Goal: Use online tool/utility: Utilize a website feature to perform a specific function

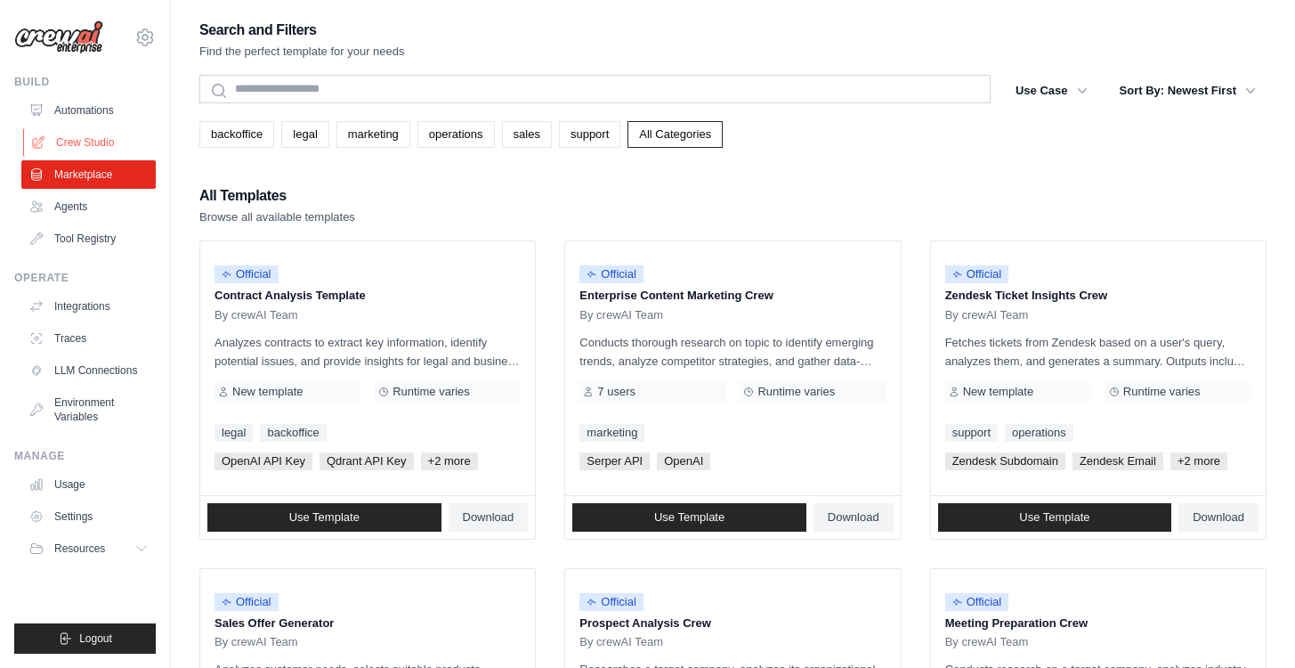
click at [76, 138] on link "Crew Studio" at bounding box center [90, 142] width 134 height 28
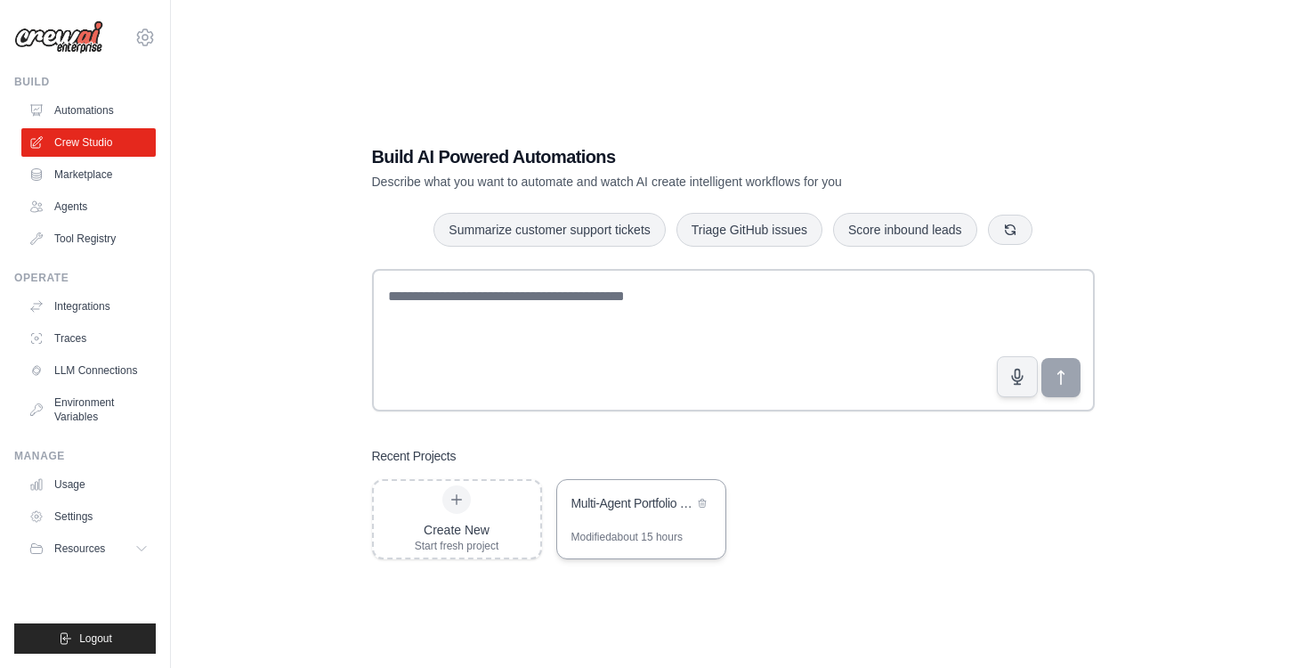
click at [604, 502] on div "Multi-Agent Portfolio Optimization System" at bounding box center [632, 503] width 122 height 18
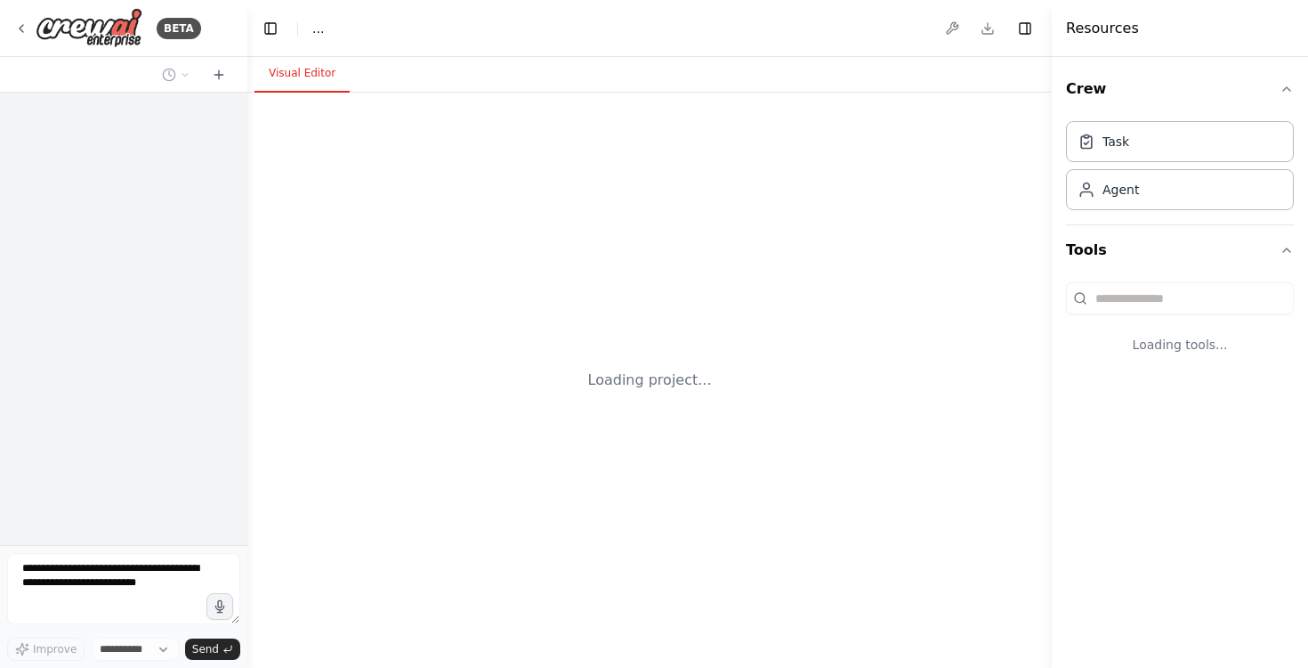
select select "****"
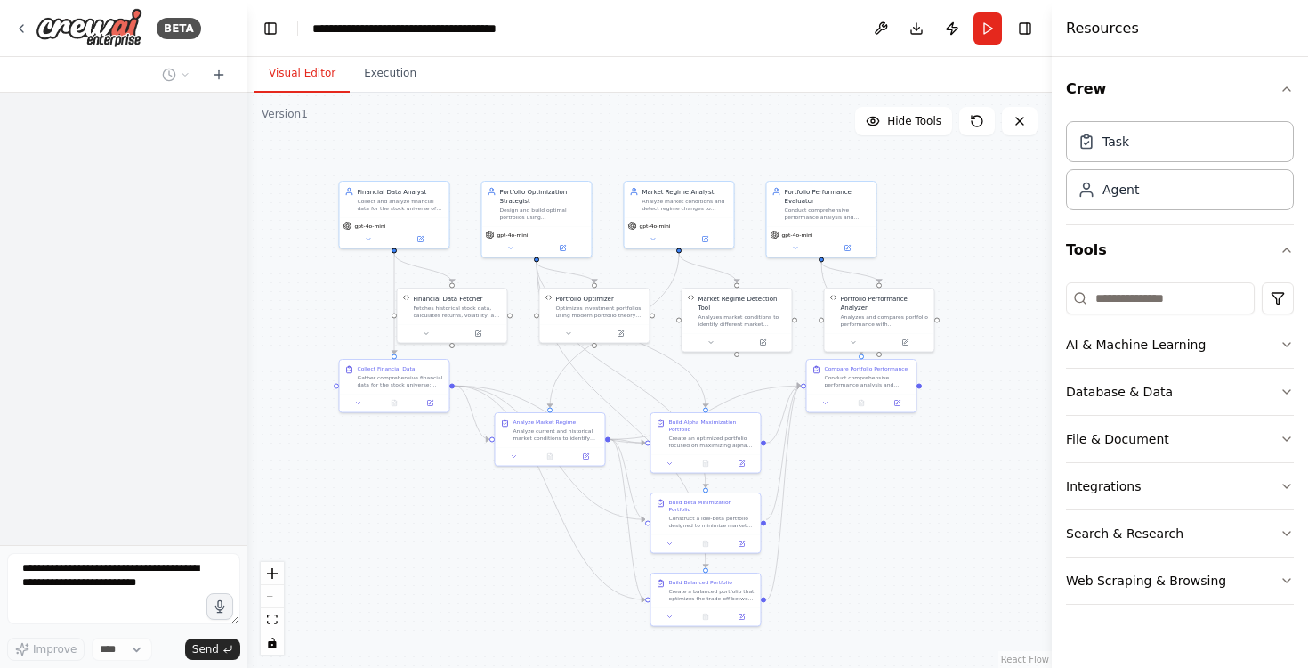
drag, startPoint x: 681, startPoint y: 222, endPoint x: 590, endPoint y: 137, distance: 124.1
click at [590, 137] on div ".deletable-edge-delete-btn { width: 20px; height: 20px; border: 0px solid #ffff…" at bounding box center [649, 380] width 805 height 575
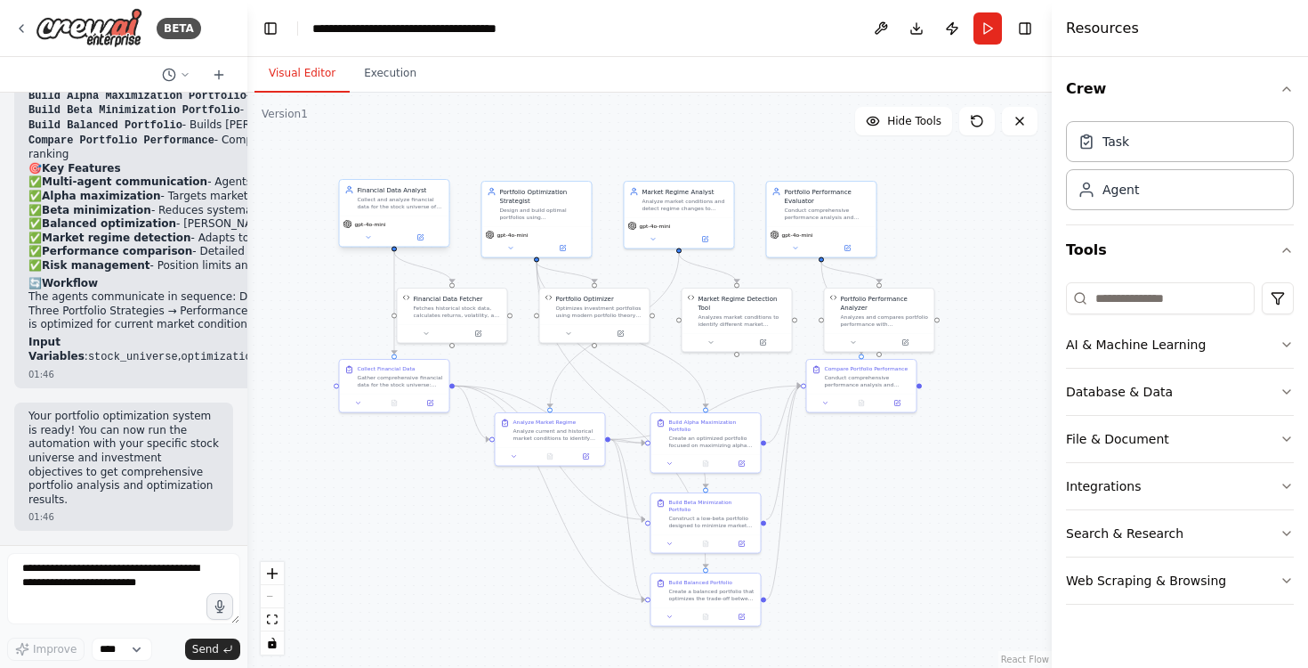
scroll to position [5113, 0]
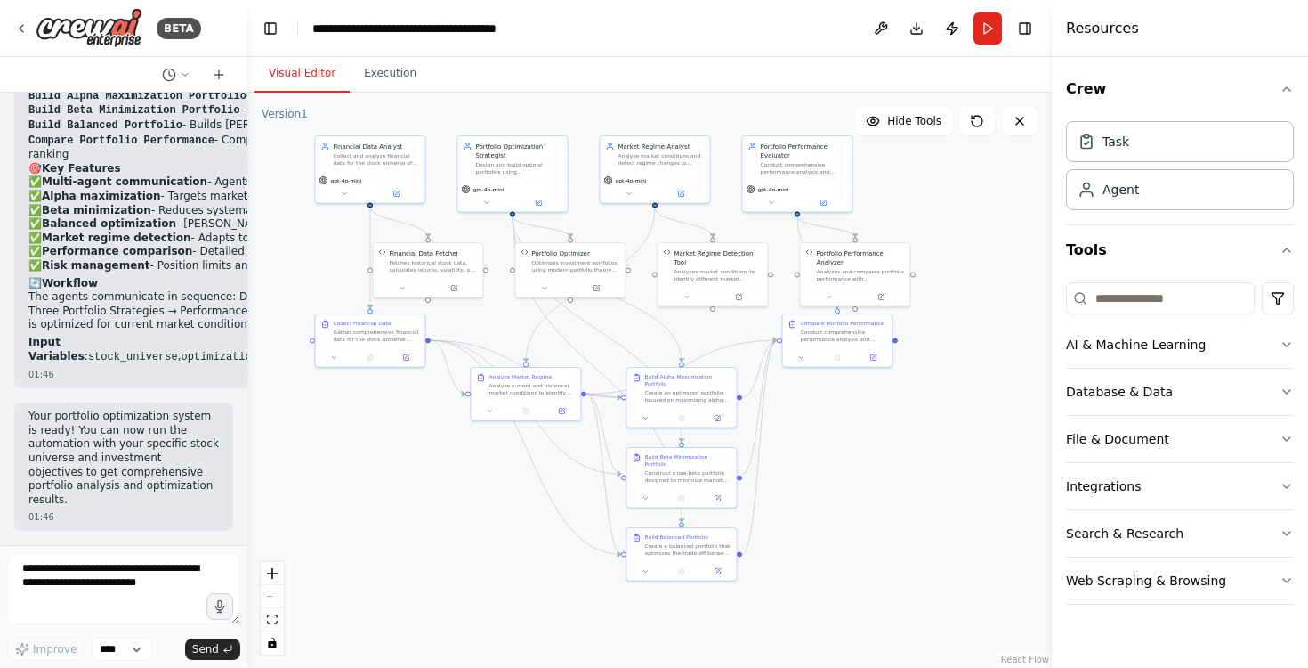
drag, startPoint x: 538, startPoint y: 158, endPoint x: 514, endPoint y: 112, distance: 52.6
click at [514, 112] on div ".deletable-edge-delete-btn { width: 20px; height: 20px; border: 0px solid #ffff…" at bounding box center [649, 380] width 805 height 575
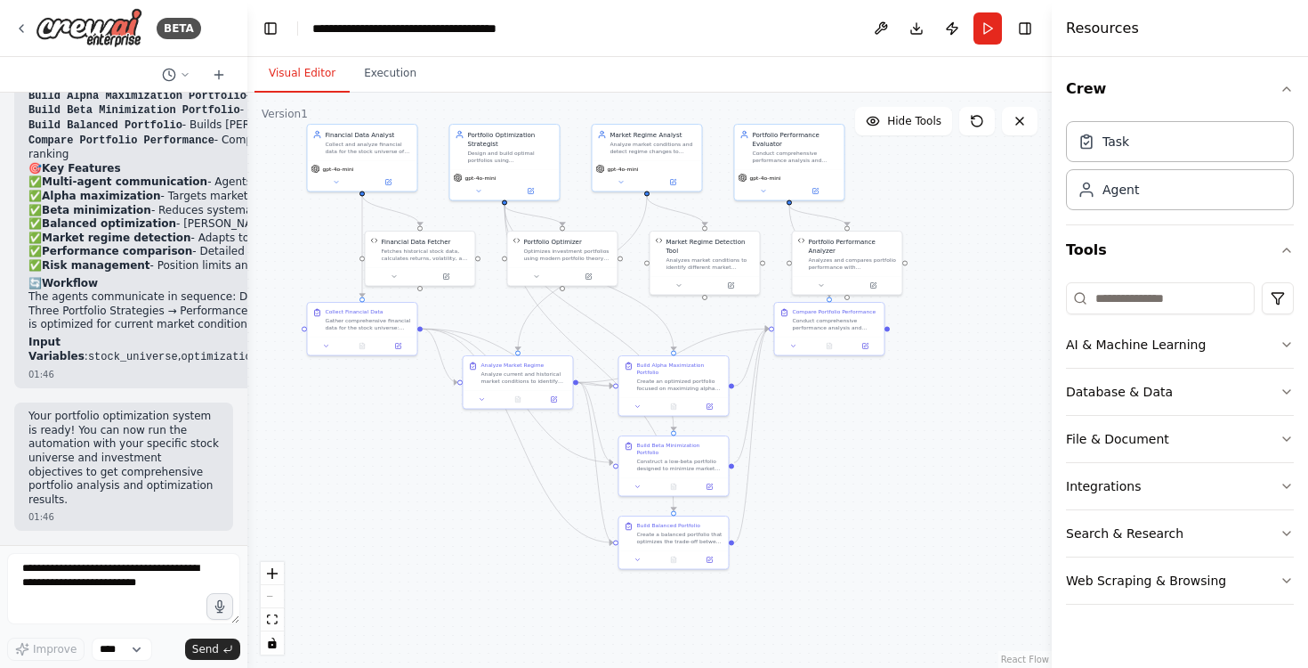
drag, startPoint x: 399, startPoint y: 439, endPoint x: 392, endPoint y: 428, distance: 12.8
click at [392, 428] on div ".deletable-edge-delete-btn { width: 20px; height: 20px; border: 0px solid #ffff…" at bounding box center [649, 380] width 805 height 575
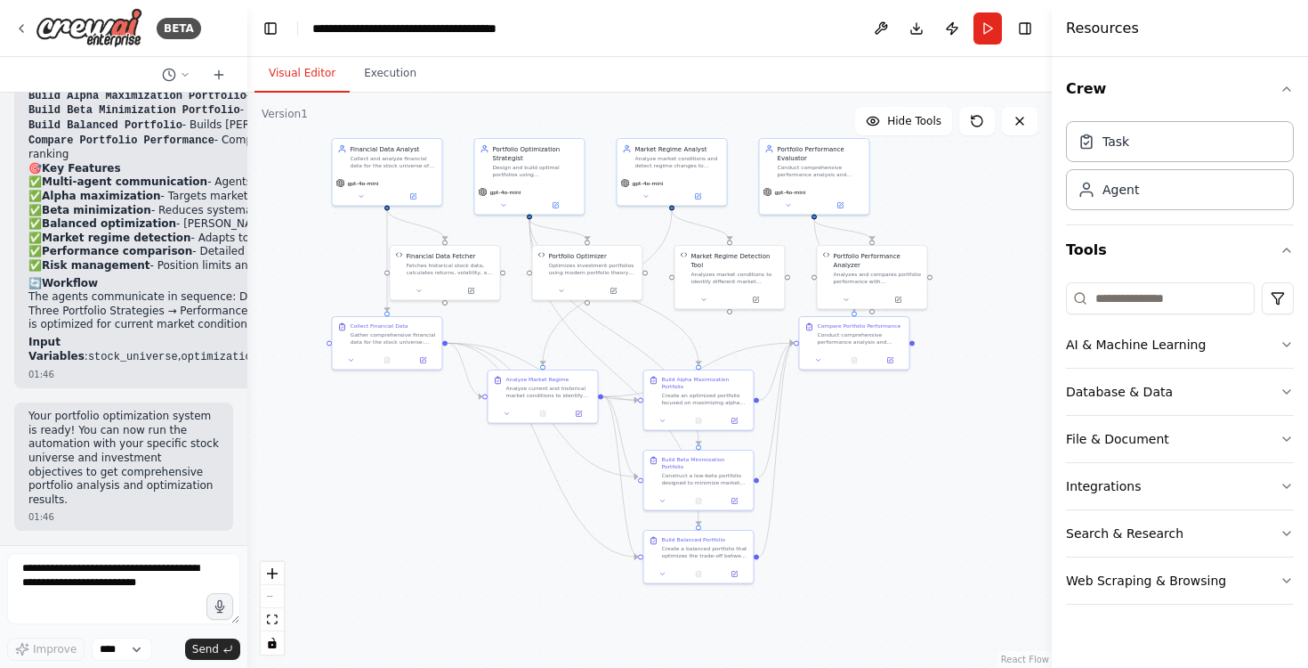
drag, startPoint x: 392, startPoint y: 428, endPoint x: 415, endPoint y: 441, distance: 26.3
click at [415, 441] on div ".deletable-edge-delete-btn { width: 20px; height: 20px; border: 0px solid #ffff…" at bounding box center [649, 380] width 805 height 575
click at [803, 158] on div "Portfolio Performance Evaluator" at bounding box center [819, 150] width 86 height 18
click at [654, 163] on div "Analyze market conditions and detect regime changes to understand when market d…" at bounding box center [677, 158] width 86 height 14
click at [513, 165] on div "Design and build optimal portfolios using {optimization_strategy} strategy to m…" at bounding box center [534, 167] width 86 height 14
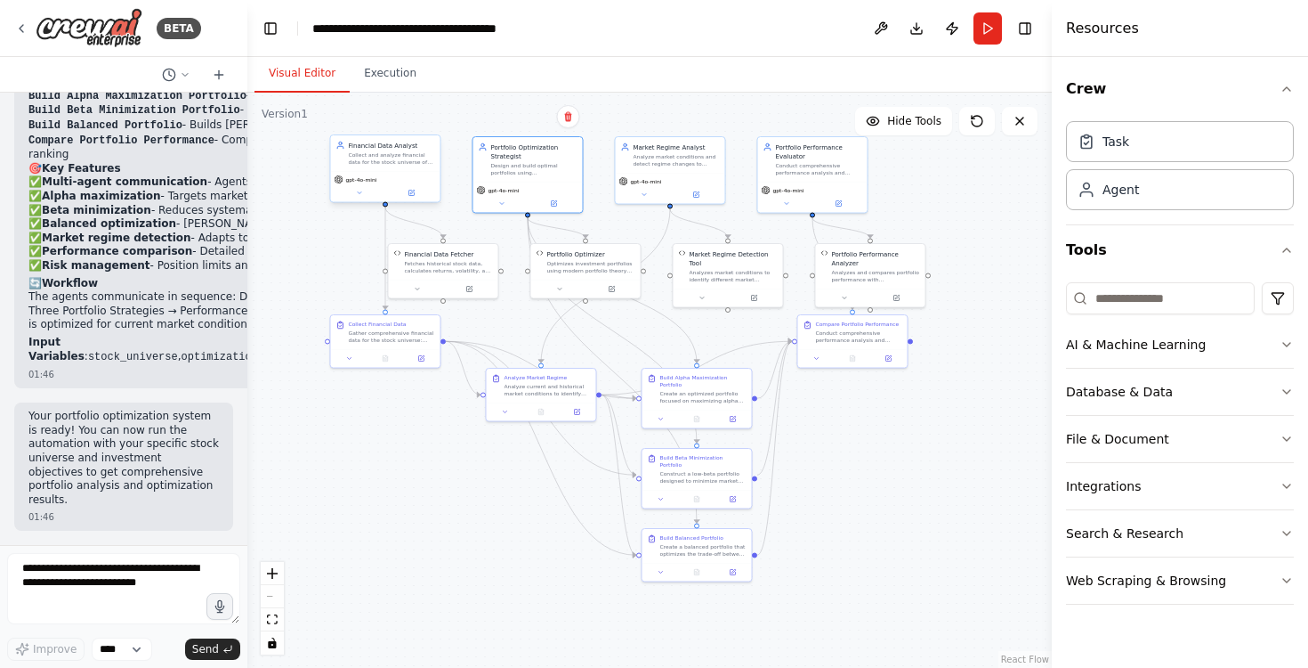
click at [378, 162] on div "Collect and analyze financial data for the stock universe of {stock_universe}, …" at bounding box center [392, 158] width 86 height 14
click at [433, 267] on div "Fetches historical stock data, calculates returns, volatility, and beta for a l…" at bounding box center [449, 265] width 88 height 14
click at [375, 335] on div "Gather comprehensive financial data for the stock universe: {stock_universe}. E…" at bounding box center [392, 335] width 86 height 14
click at [423, 260] on div "Fetches historical stock data, calculates returns, volatility, and beta for a l…" at bounding box center [449, 265] width 88 height 14
click at [360, 195] on icon at bounding box center [359, 193] width 7 height 7
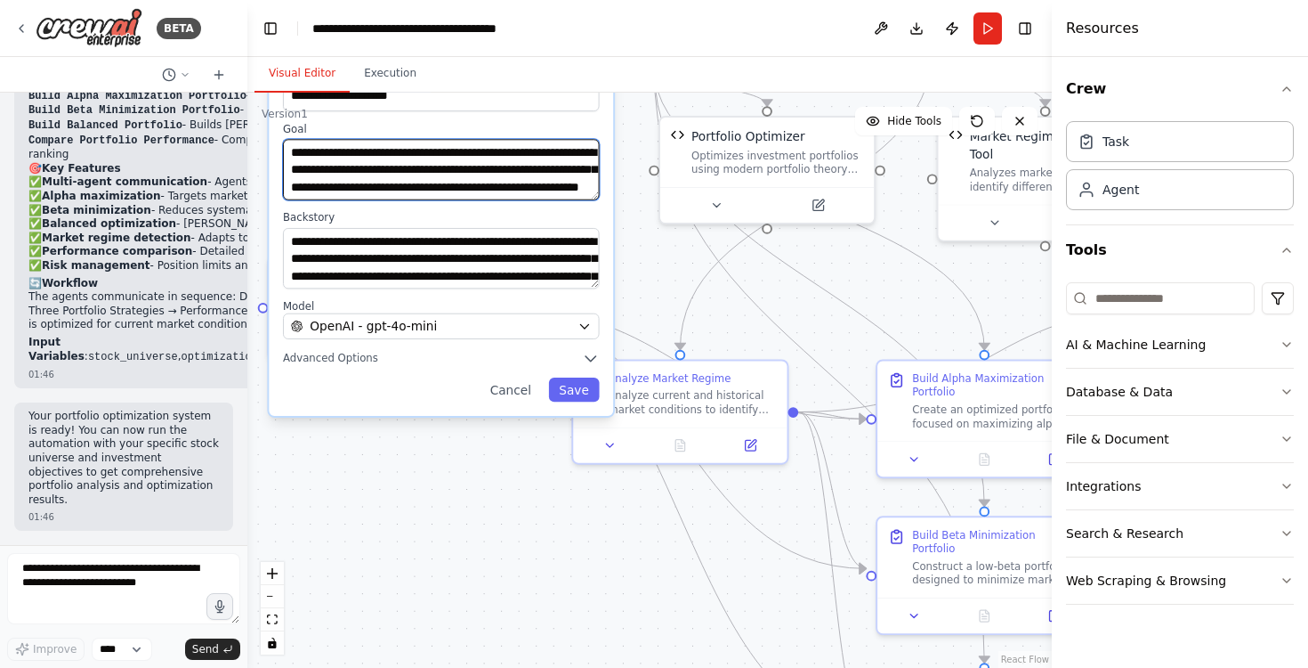
scroll to position [36, 0]
drag, startPoint x: 430, startPoint y: 183, endPoint x: 287, endPoint y: 149, distance: 146.6
click at [287, 149] on textarea "**********" at bounding box center [441, 169] width 317 height 61
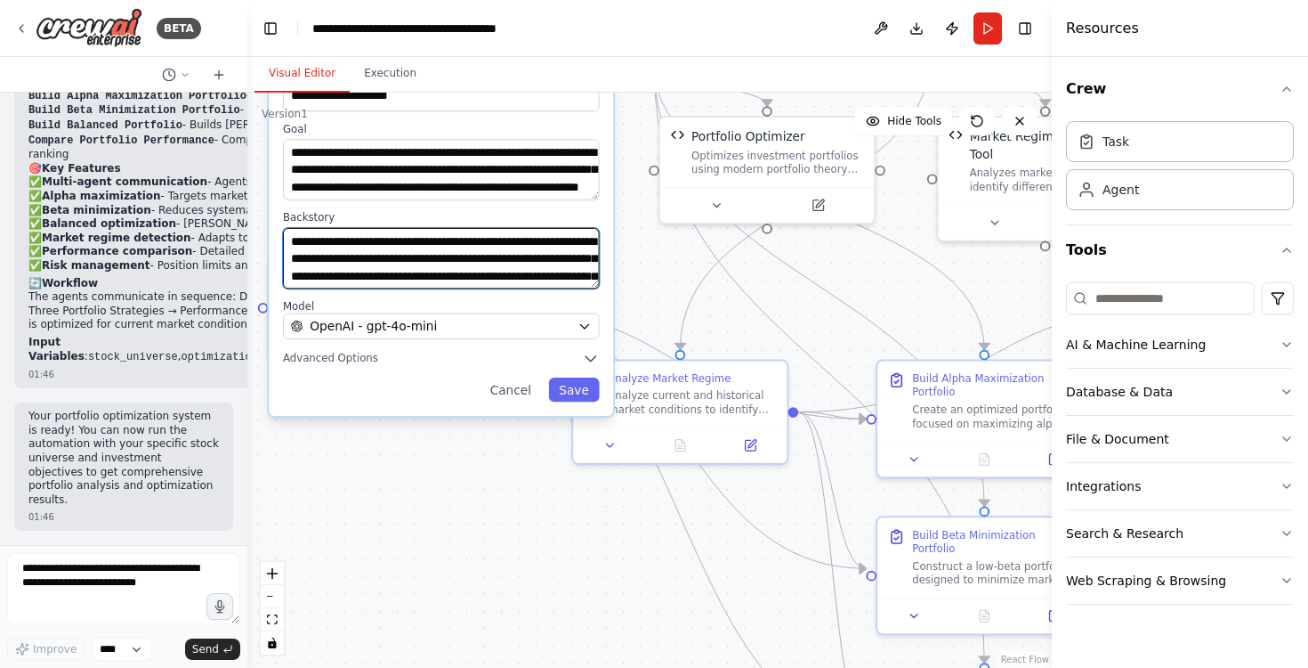
click at [382, 263] on textarea "**********" at bounding box center [441, 258] width 317 height 61
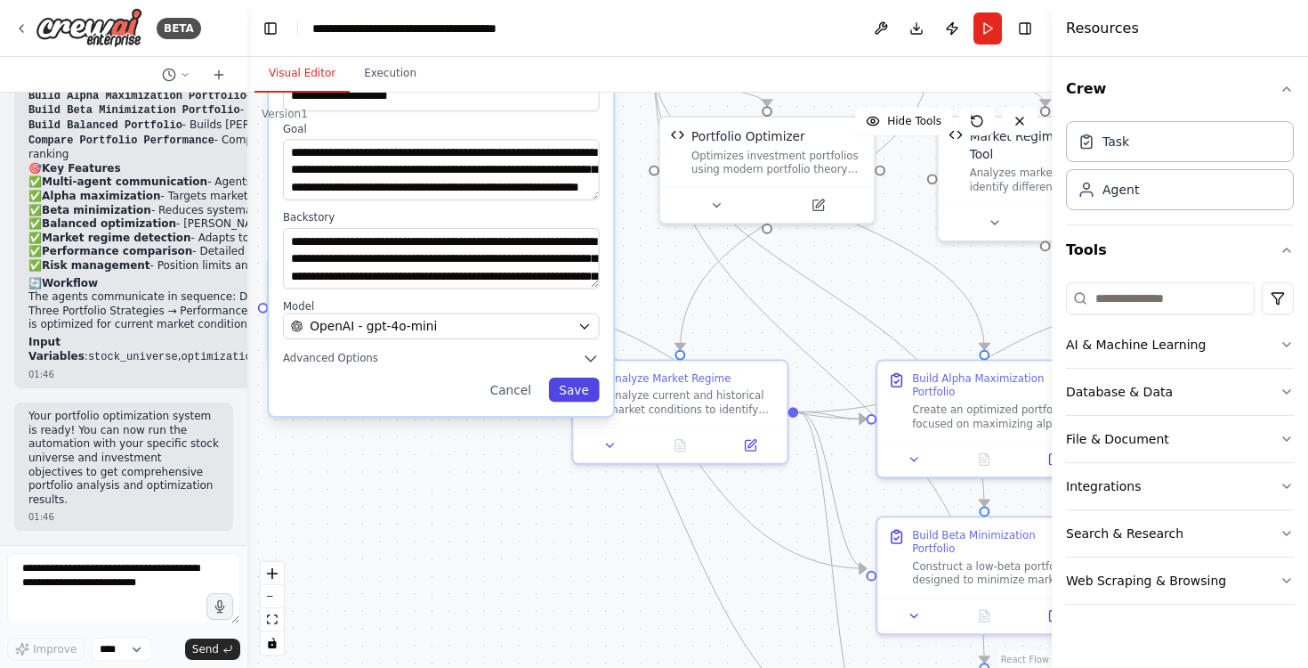
click at [592, 393] on button "Save" at bounding box center [574, 389] width 51 height 24
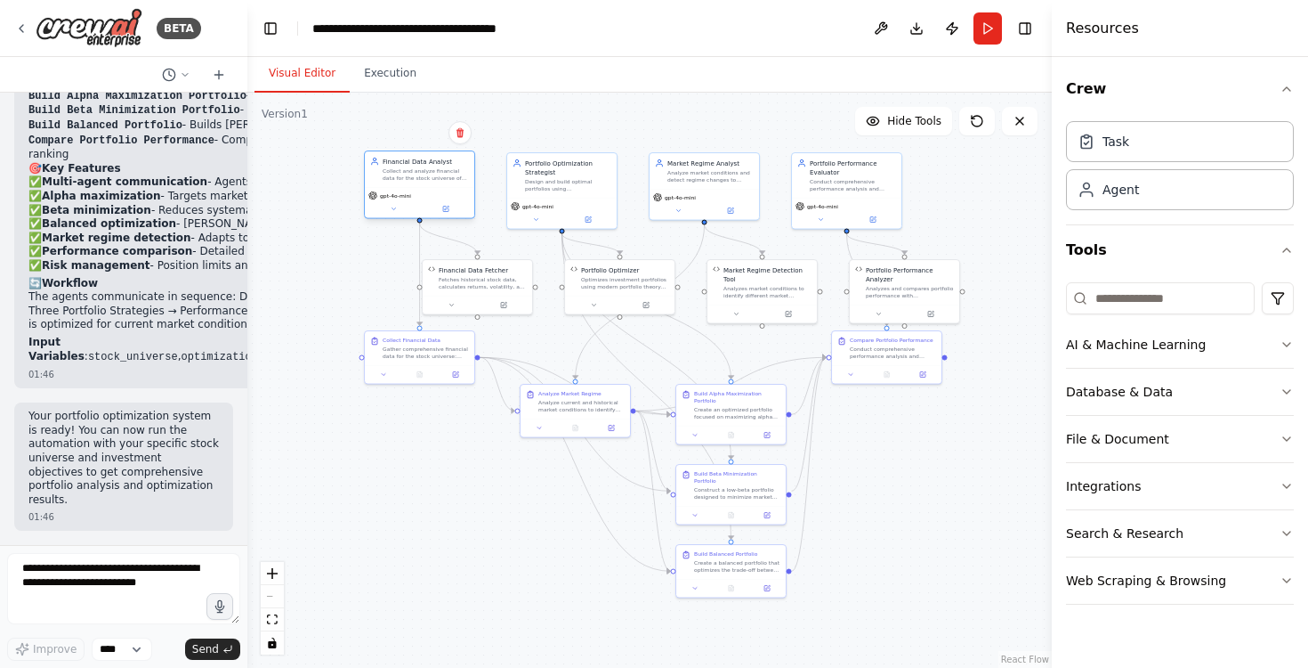
click at [410, 182] on div "Financial Data Analyst Collect and analyze financial data for the stock univers…" at bounding box center [419, 169] width 109 height 36
click at [574, 179] on div "Design and build optimal portfolios using {optimization_strategy} strategy to m…" at bounding box center [568, 183] width 86 height 14
click at [707, 181] on div "Analyze market conditions and detect regime changes to understand when market d…" at bounding box center [711, 174] width 86 height 14
click at [851, 178] on div "Conduct comprehensive performance analysis and comparison of multiple portfolio…" at bounding box center [853, 183] width 86 height 14
click at [824, 215] on button at bounding box center [821, 218] width 51 height 11
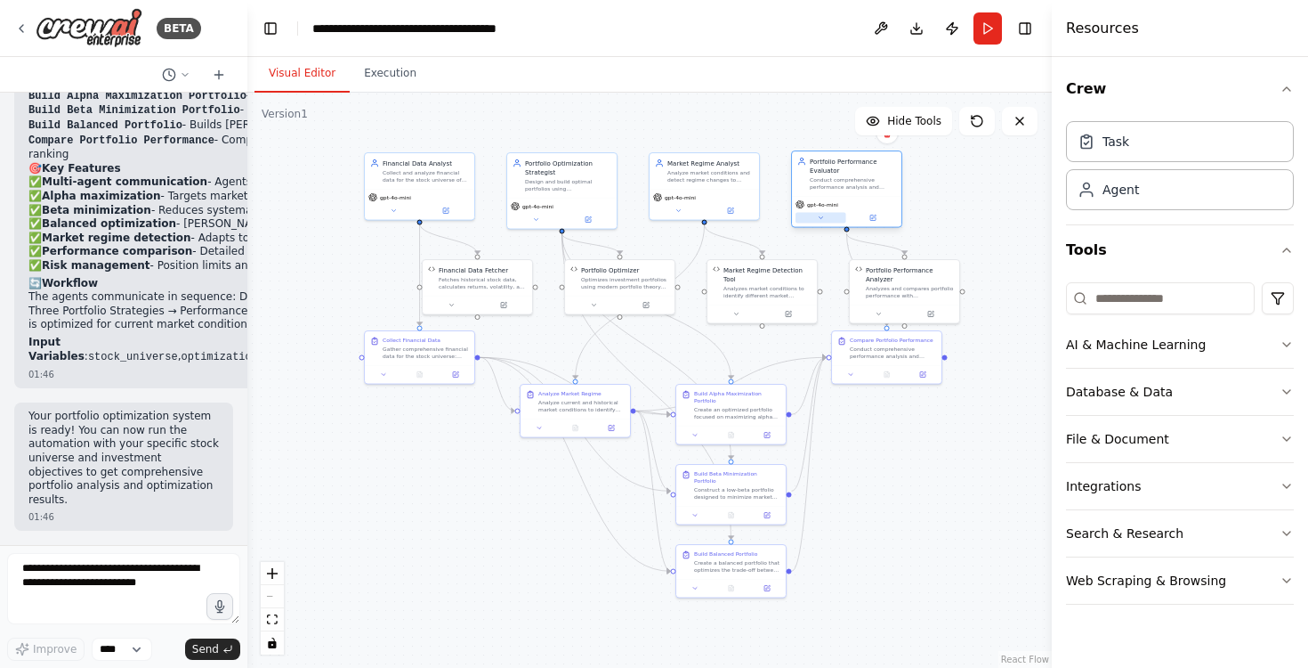
click at [830, 218] on button at bounding box center [821, 218] width 51 height 11
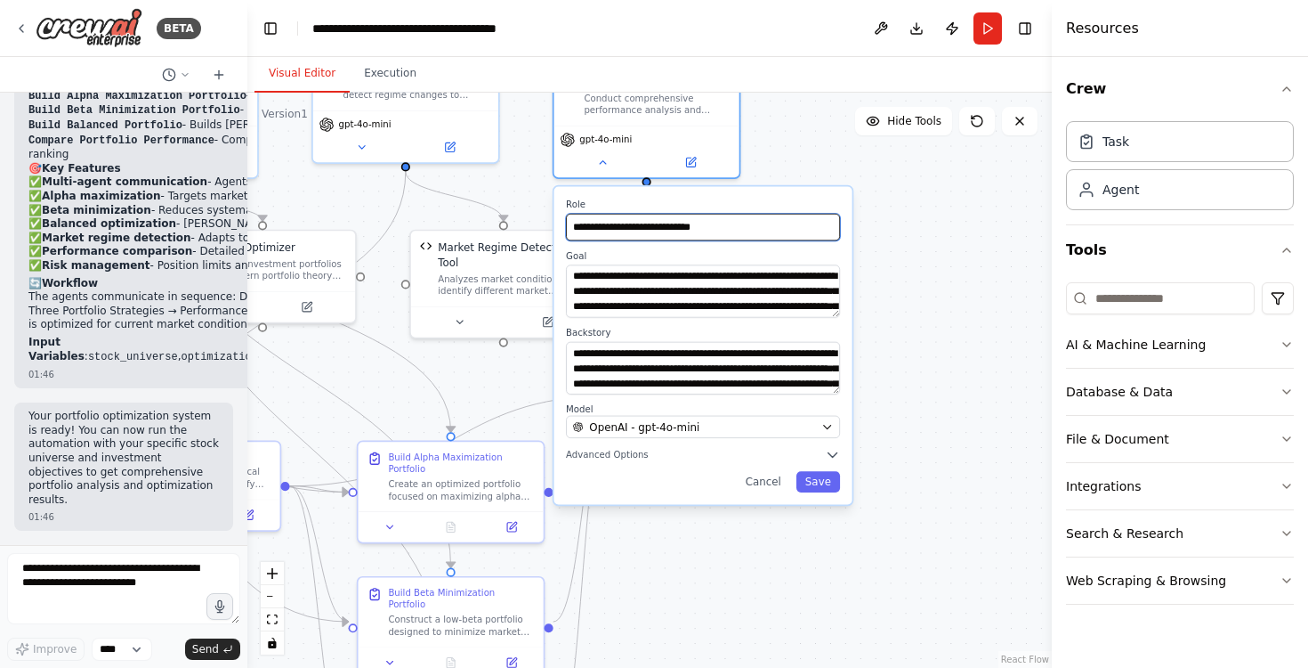
drag, startPoint x: 718, startPoint y: 243, endPoint x: 490, endPoint y: 193, distance: 233.2
click at [490, 193] on div ".deletable-edge-delete-btn { width: 20px; height: 20px; border: 0px solid #ffff…" at bounding box center [649, 380] width 805 height 575
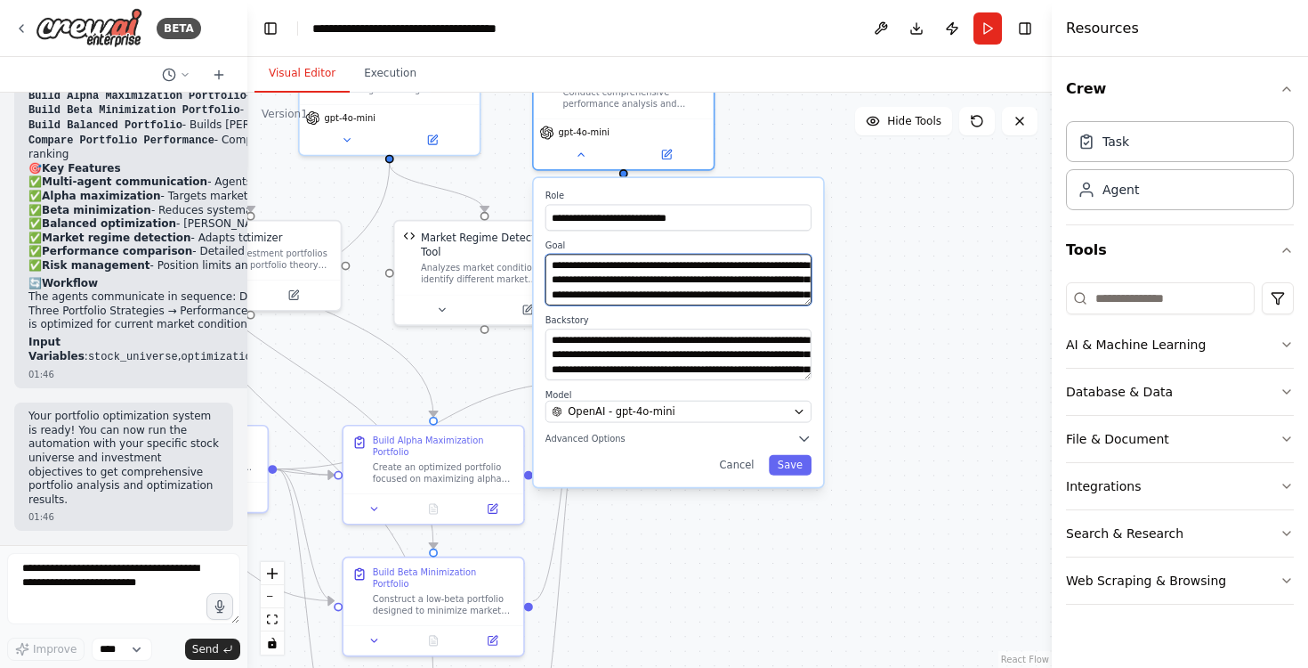
drag, startPoint x: 621, startPoint y: 279, endPoint x: 752, endPoint y: 279, distance: 130.8
click at [752, 279] on textarea "**********" at bounding box center [679, 280] width 266 height 52
drag, startPoint x: 551, startPoint y: 295, endPoint x: 749, endPoint y: 293, distance: 197.6
click at [749, 293] on textarea "**********" at bounding box center [679, 280] width 266 height 52
drag, startPoint x: 549, startPoint y: 294, endPoint x: 768, endPoint y: 292, distance: 219.0
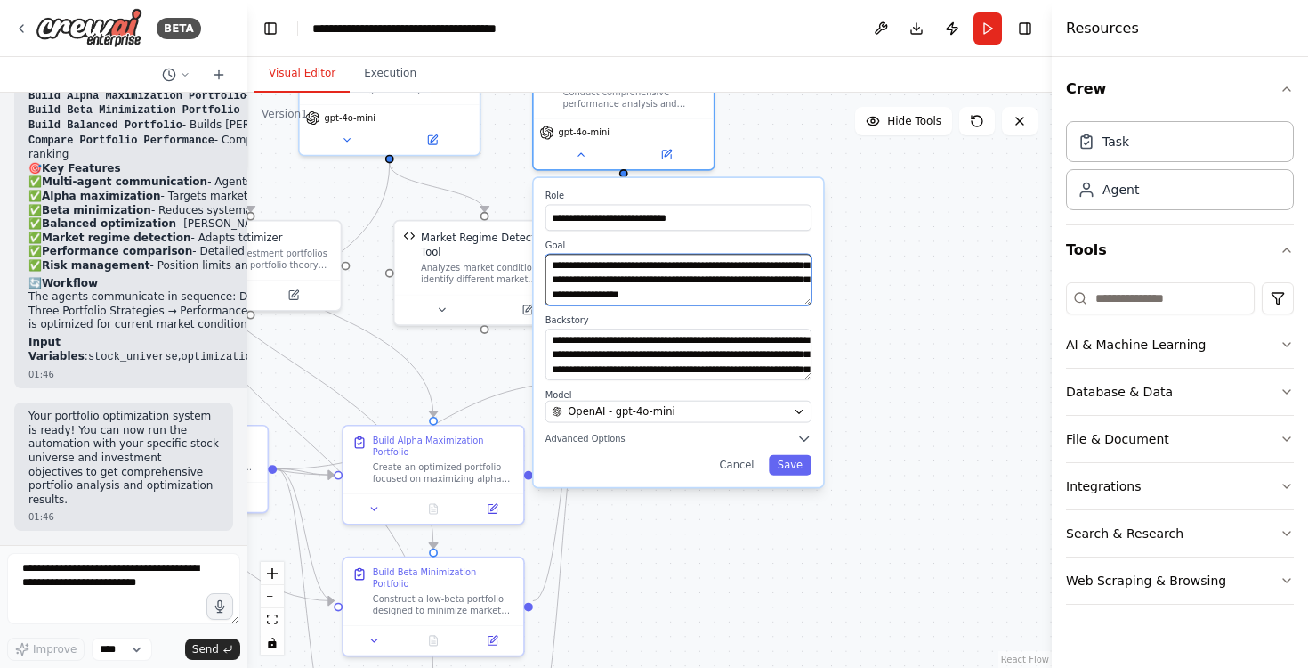
click at [768, 292] on textarea "**********" at bounding box center [679, 280] width 266 height 52
drag, startPoint x: 769, startPoint y: 292, endPoint x: 574, endPoint y: 263, distance: 197.0
click at [574, 263] on textarea "**********" at bounding box center [679, 280] width 266 height 52
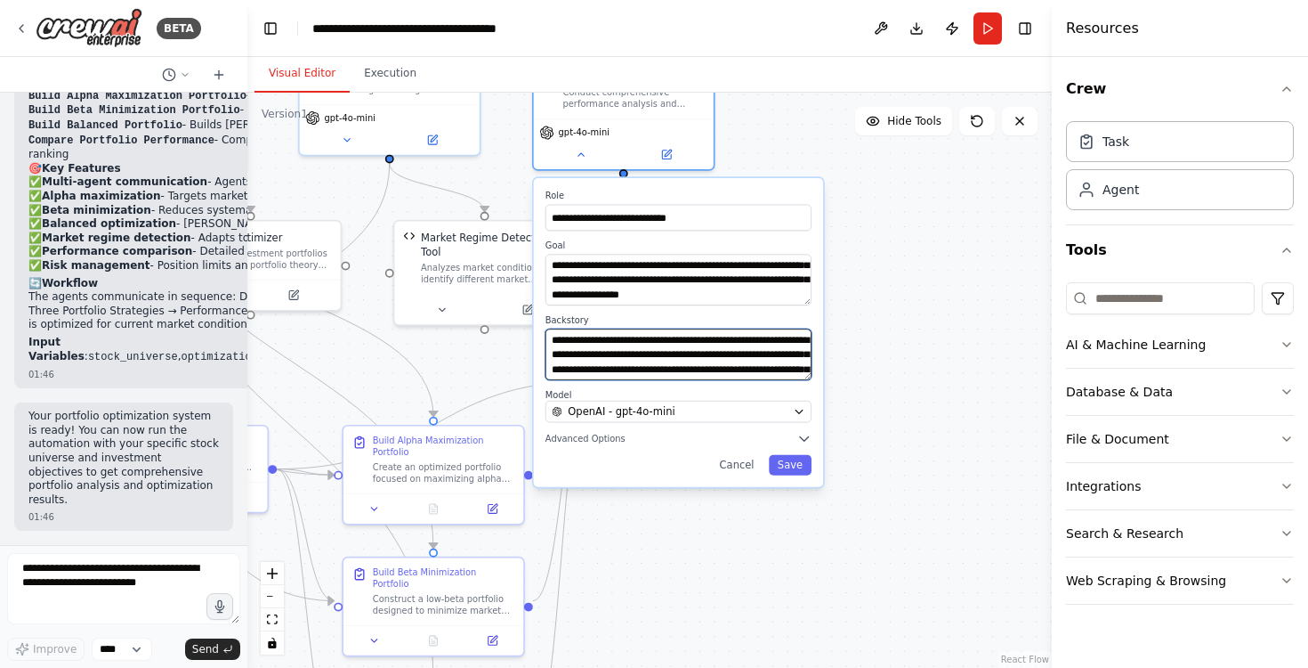
click at [674, 353] on textarea "**********" at bounding box center [679, 354] width 266 height 52
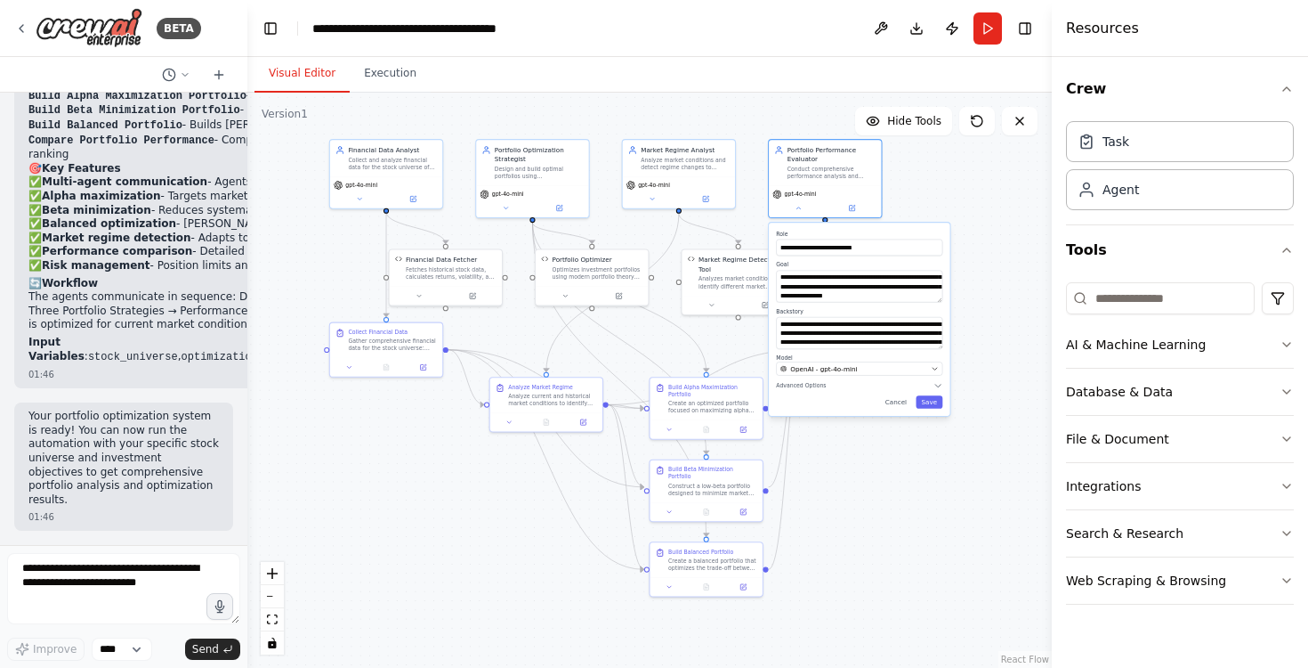
drag, startPoint x: 417, startPoint y: 335, endPoint x: 646, endPoint y: 332, distance: 228.8
click at [646, 332] on div ".deletable-edge-delete-btn { width: 20px; height: 20px; border: 0px solid #ffff…" at bounding box center [649, 380] width 805 height 575
click at [921, 30] on button "Download" at bounding box center [917, 28] width 28 height 32
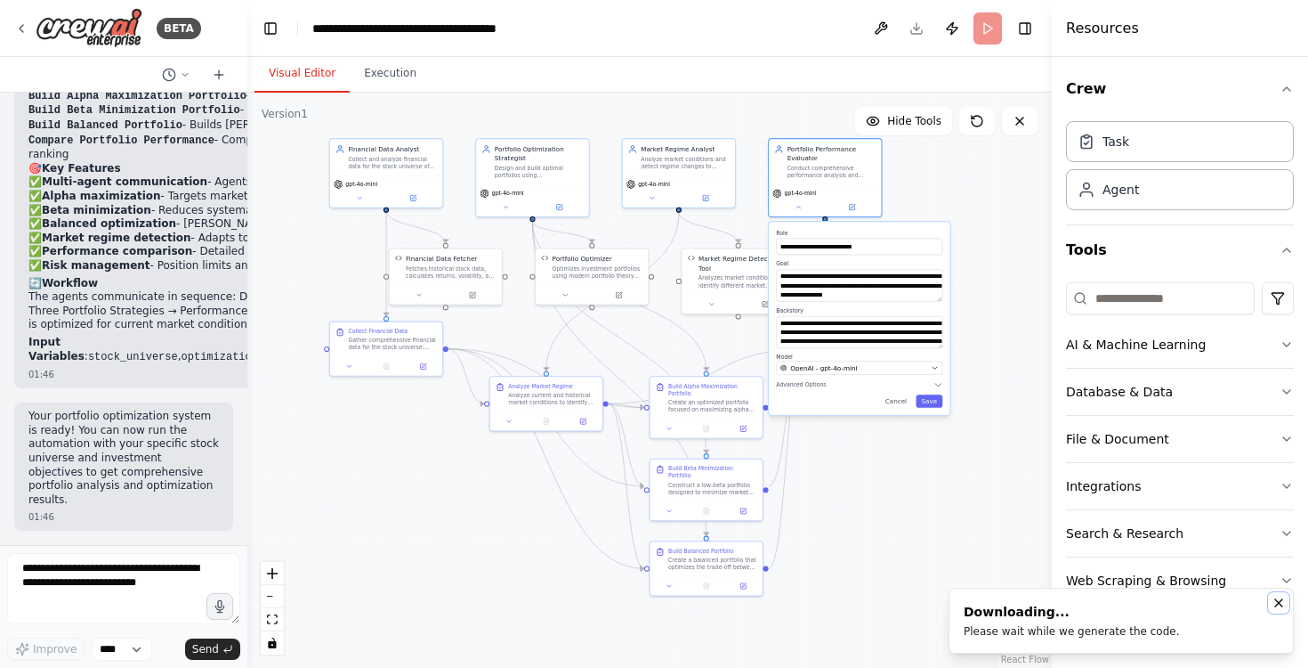
click at [1279, 605] on icon "Notifications (F8)" at bounding box center [1279, 602] width 14 height 14
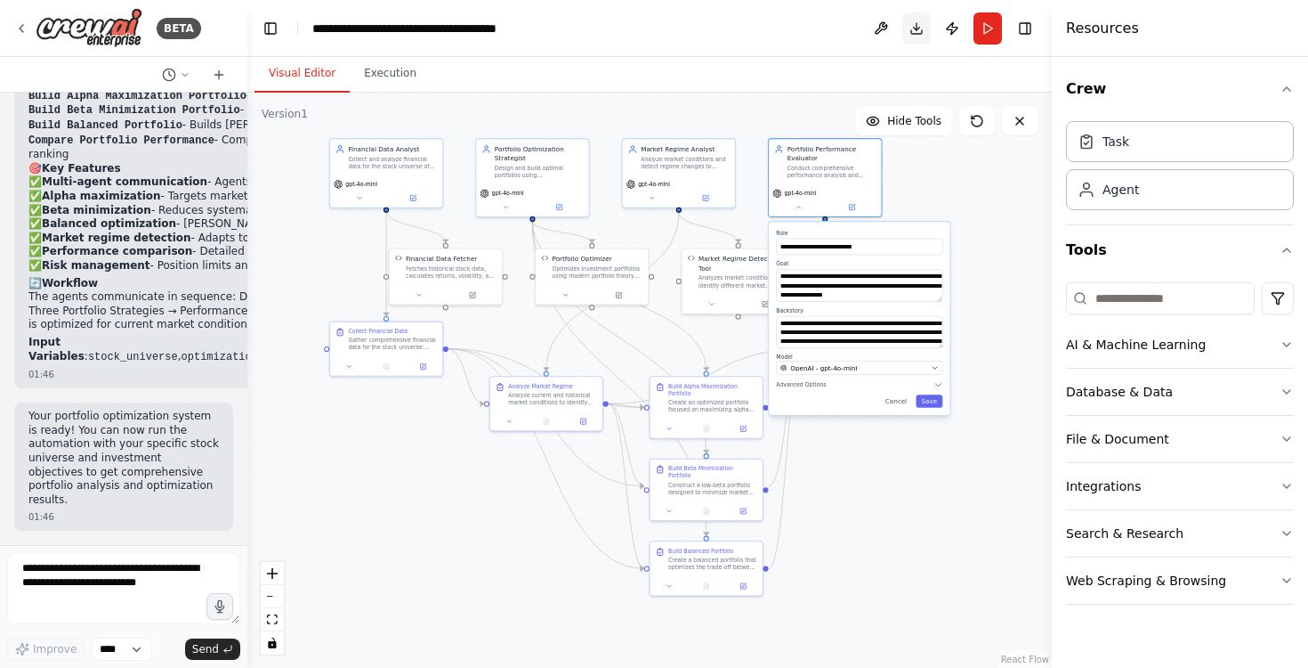
click at [910, 28] on button "Download" at bounding box center [917, 28] width 28 height 32
click at [799, 203] on icon at bounding box center [798, 205] width 7 height 7
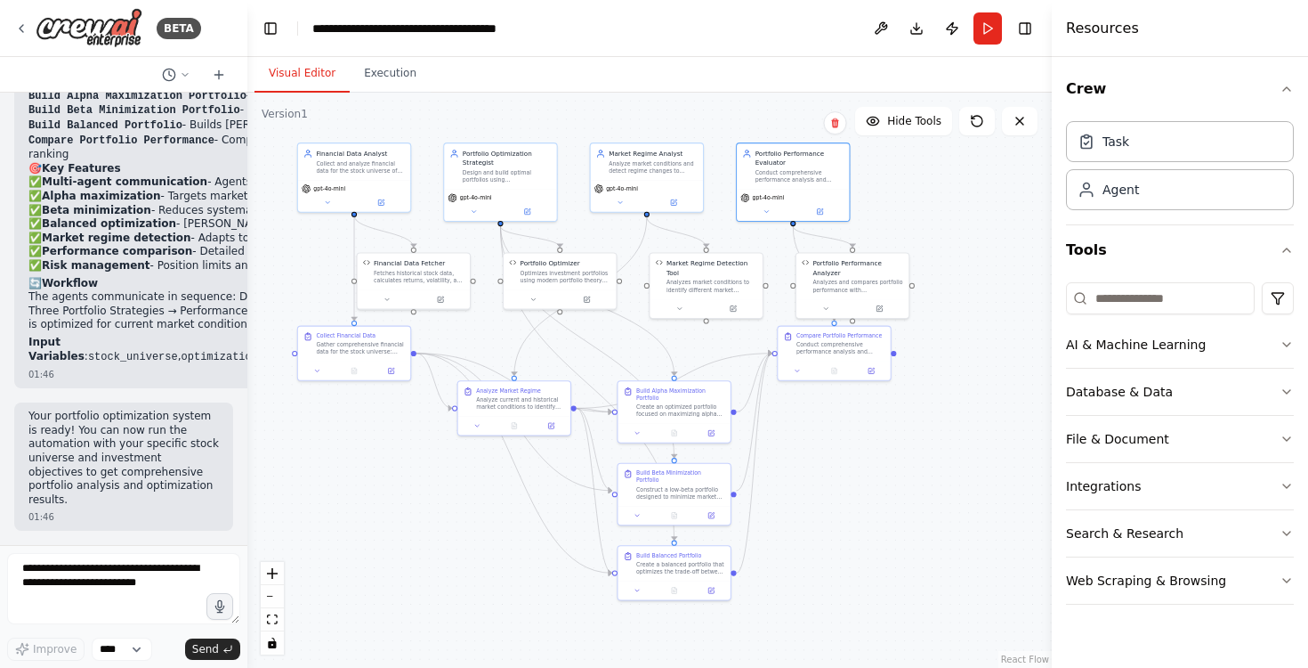
drag, startPoint x: 419, startPoint y: 537, endPoint x: 386, endPoint y: 542, distance: 33.4
click at [386, 542] on div ".deletable-edge-delete-btn { width: 20px; height: 20px; border: 0px solid #ffff…" at bounding box center [649, 380] width 805 height 575
click at [866, 441] on div ".deletable-edge-delete-btn { width: 20px; height: 20px; border: 0px solid #ffff…" at bounding box center [649, 380] width 805 height 575
click at [498, 166] on div "Design and build optimal portfolios using {optimization_strategy} strategy to m…" at bounding box center [505, 173] width 89 height 14
click at [360, 163] on div "Collect and analyze financial data for the stock universe of {stock_universe}, …" at bounding box center [358, 165] width 89 height 14
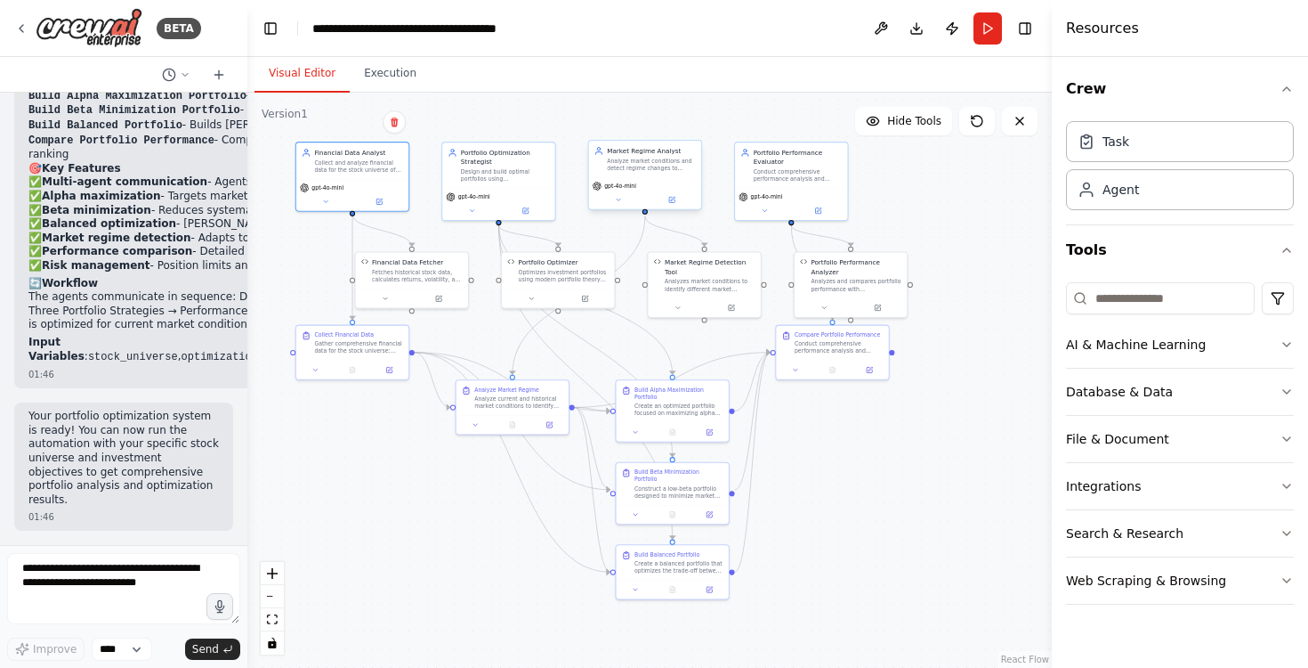
click at [642, 165] on div "Analyze market conditions and detect regime changes to understand when market d…" at bounding box center [651, 165] width 89 height 14
click at [798, 164] on div "Portfolio Performance Evaluator" at bounding box center [798, 155] width 89 height 19
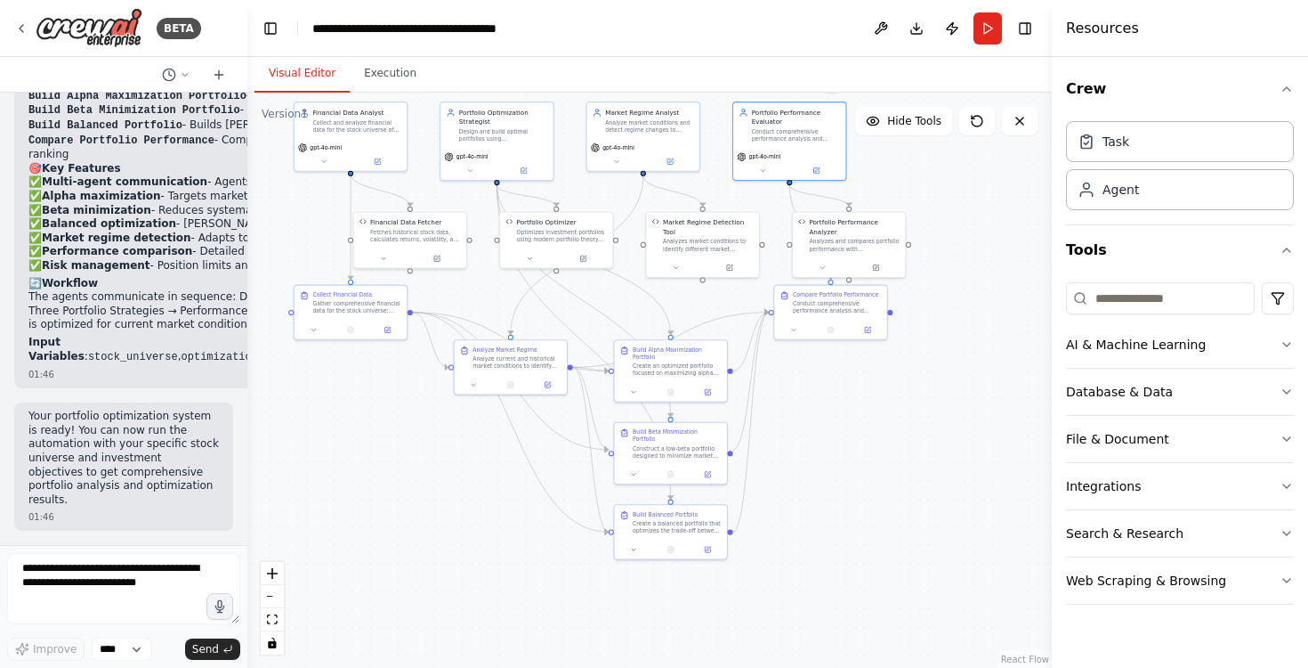
drag, startPoint x: 974, startPoint y: 346, endPoint x: 972, endPoint y: 306, distance: 40.1
click at [972, 306] on div ".deletable-edge-delete-btn { width: 20px; height: 20px; border: 0px solid #ffff…" at bounding box center [649, 380] width 805 height 575
click at [707, 237] on div "Analyzes market conditions to identify different market regimes (bull, bear, si…" at bounding box center [708, 243] width 91 height 14
click at [846, 232] on div "Portfolio Performance Analyzer" at bounding box center [854, 225] width 91 height 19
click at [823, 309] on div "Conduct comprehensive performance analysis and comparison of all three portfoli…" at bounding box center [837, 305] width 89 height 14
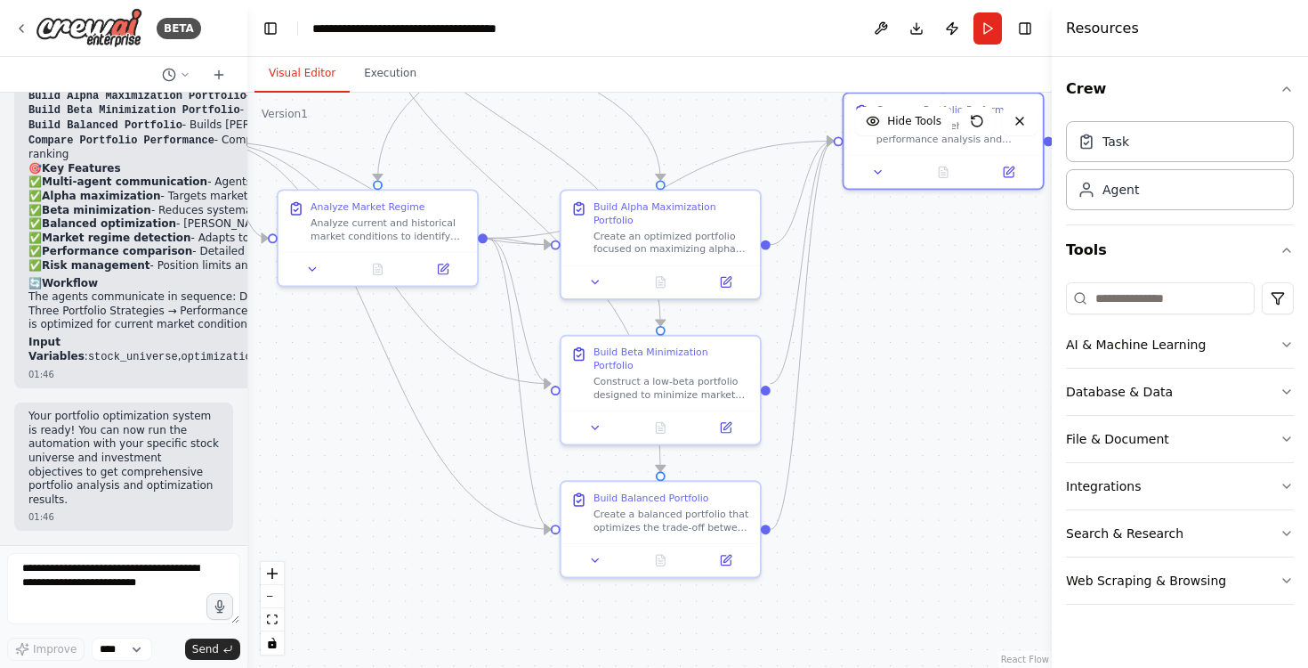
drag, startPoint x: 882, startPoint y: 406, endPoint x: 864, endPoint y: 325, distance: 82.9
click at [864, 325] on div ".deletable-edge-delete-btn { width: 20px; height: 20px; border: 0px solid #ffff…" at bounding box center [649, 380] width 805 height 575
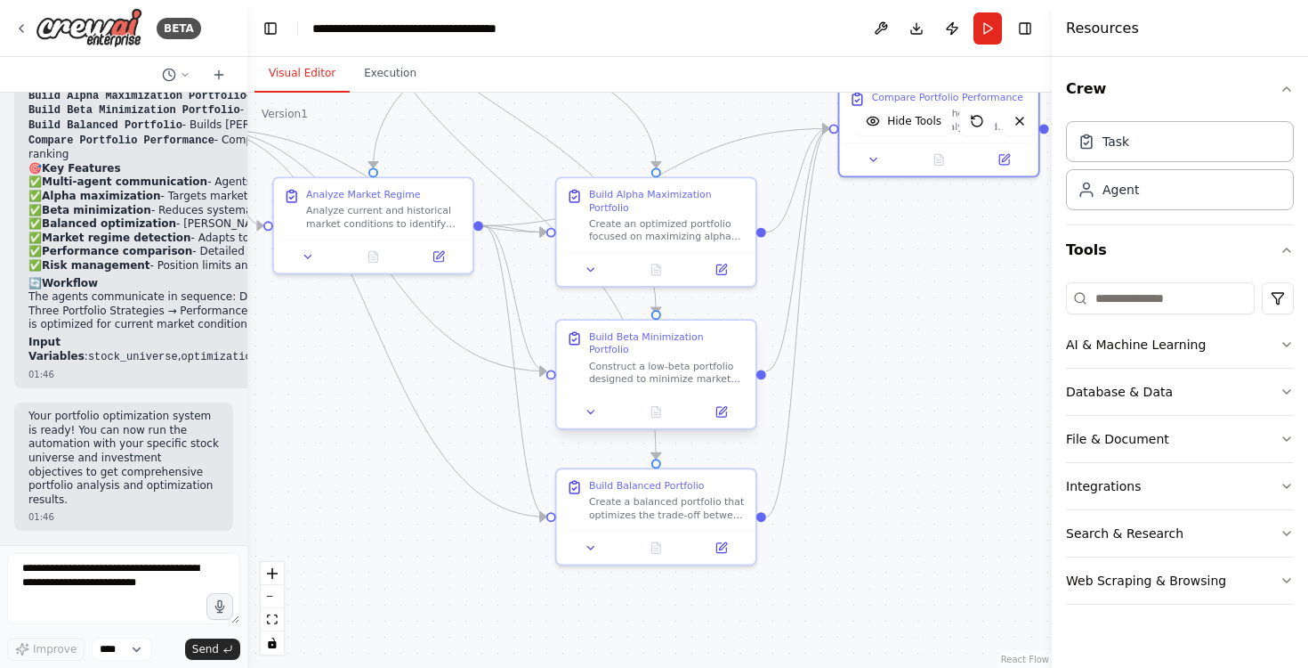
click at [669, 360] on div "Construct a low-beta portfolio designed to minimize market exposure and systema…" at bounding box center [667, 373] width 157 height 26
click at [633, 211] on div "Build Alpha Maximization Portfolio Create an optimized portfolio focused on max…" at bounding box center [667, 211] width 157 height 55
click at [647, 360] on div "Construct a low-beta portfolio designed to minimize market exposure and systema…" at bounding box center [667, 373] width 157 height 26
click at [649, 497] on div "Create a balanced portfolio that optimizes the trade-off between risk and retur…" at bounding box center [667, 505] width 157 height 26
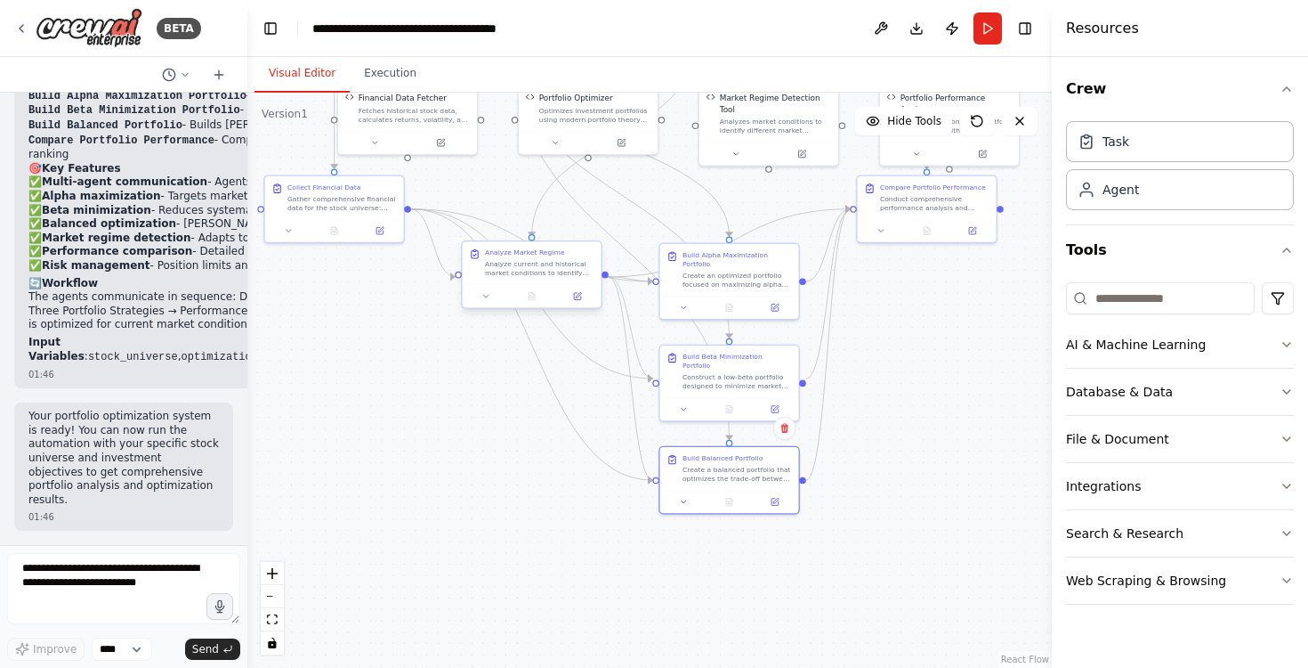
click at [542, 267] on div "Analyze current and historical market conditions to identify market regimes and…" at bounding box center [539, 269] width 109 height 18
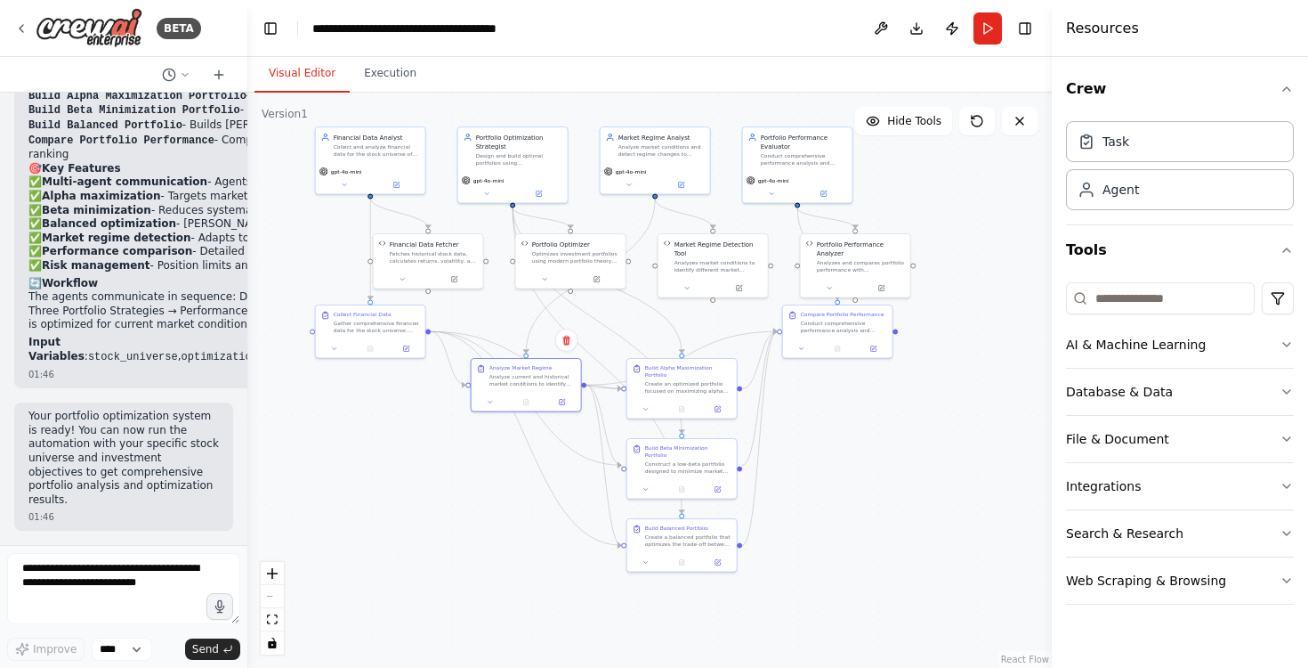
drag, startPoint x: 430, startPoint y: 423, endPoint x: 439, endPoint y: 489, distance: 66.5
click at [439, 489] on div ".deletable-edge-delete-btn { width: 20px; height: 20px; border: 0px solid #ffff…" at bounding box center [649, 380] width 805 height 575
click at [392, 82] on button "Execution" at bounding box center [390, 73] width 81 height 37
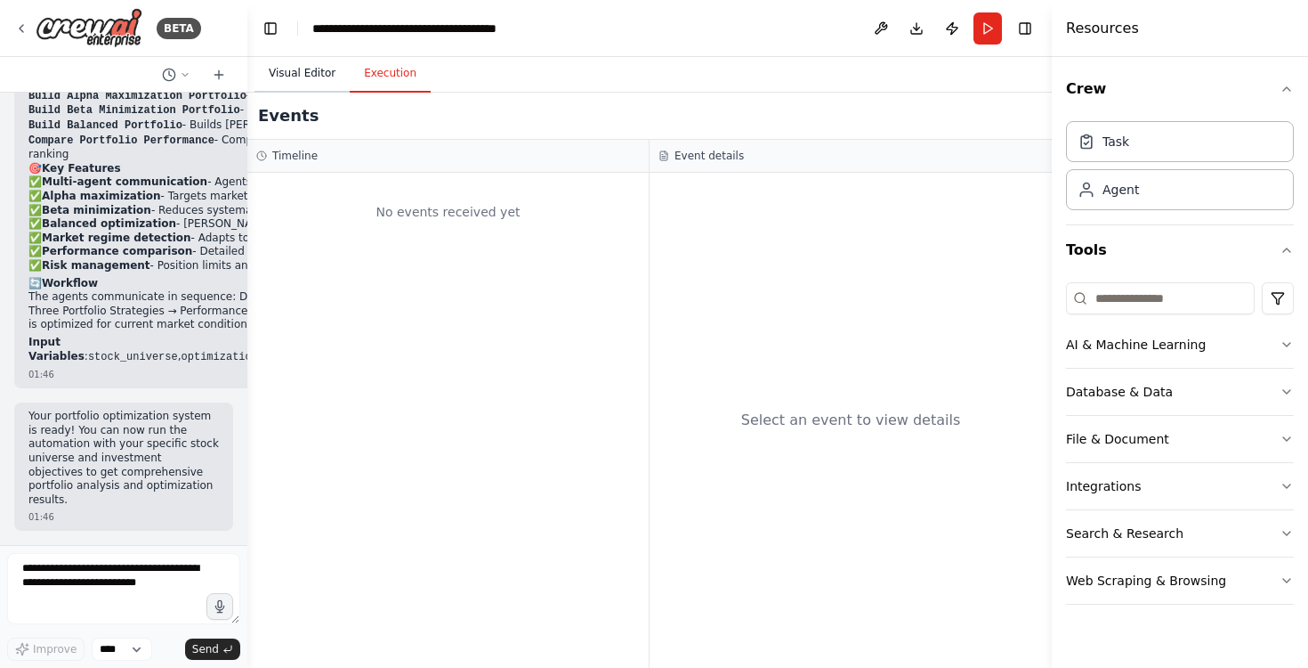
click at [312, 77] on button "Visual Editor" at bounding box center [302, 73] width 95 height 37
